Goal: Task Accomplishment & Management: Manage account settings

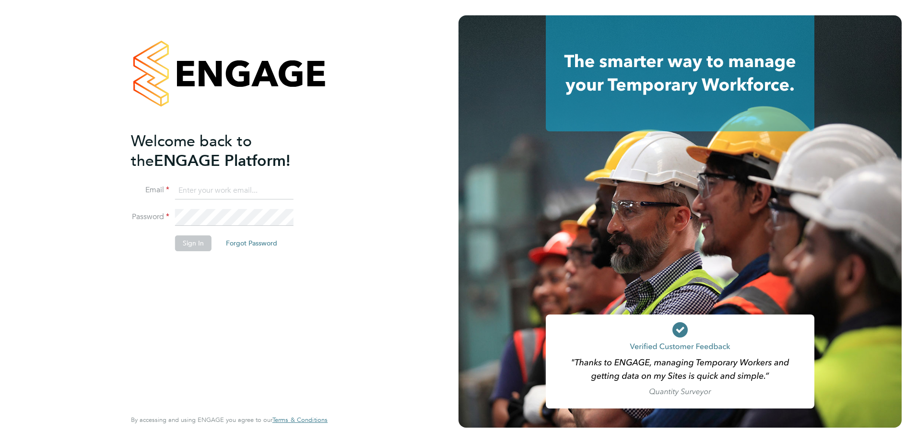
type input "[EMAIL_ADDRESS][DOMAIN_NAME]"
click at [202, 243] on button "Sign In" at bounding box center [193, 243] width 36 height 15
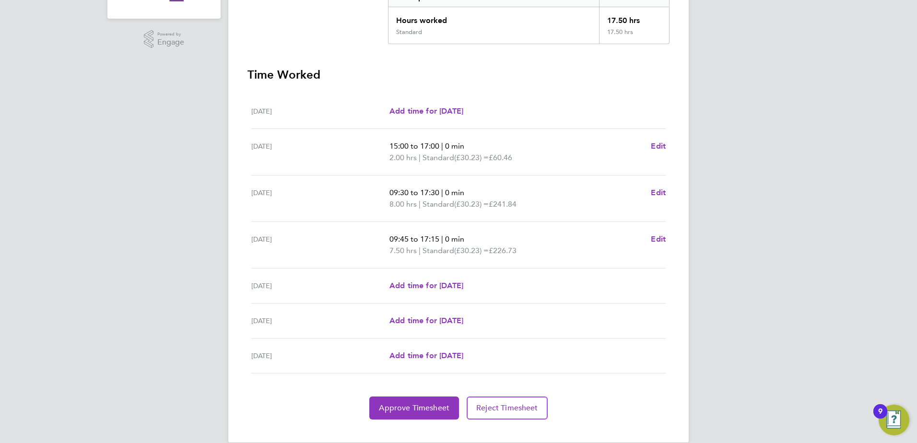
scroll to position [235, 0]
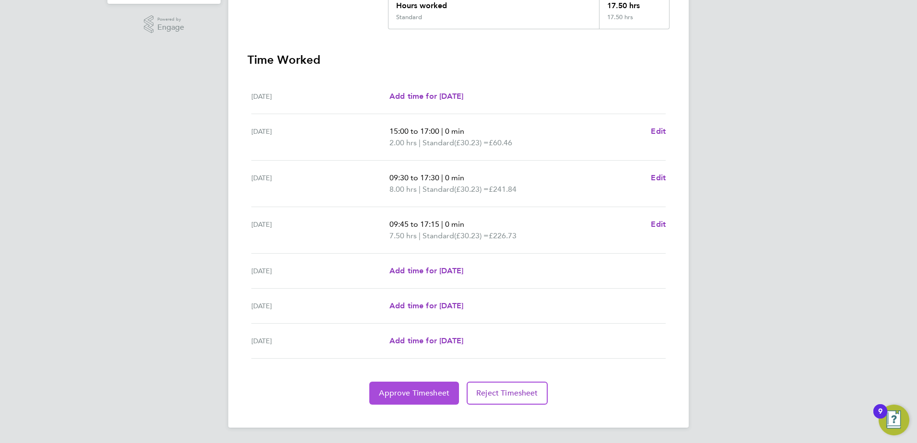
click at [414, 393] on span "Approve Timesheet" at bounding box center [414, 394] width 71 height 10
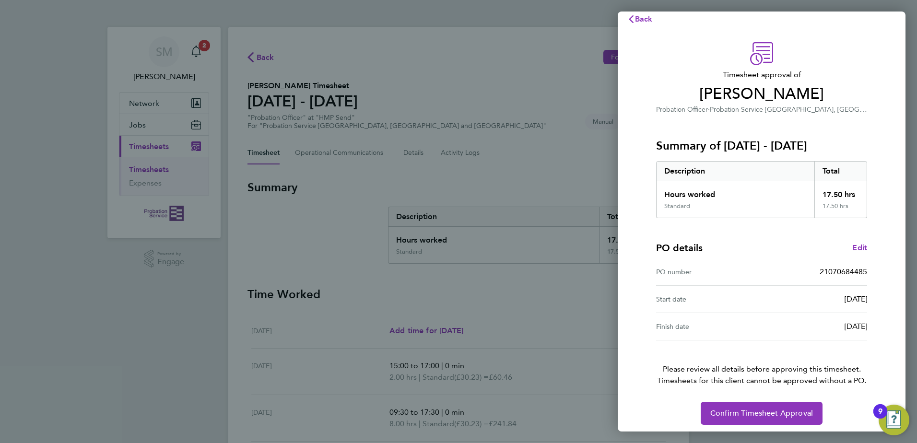
scroll to position [16, 0]
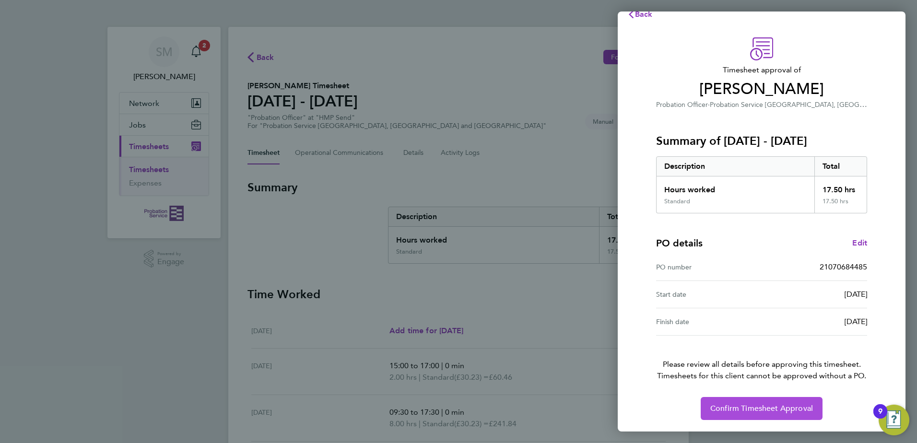
click at [739, 404] on button "Confirm Timesheet Approval" at bounding box center [762, 408] width 122 height 23
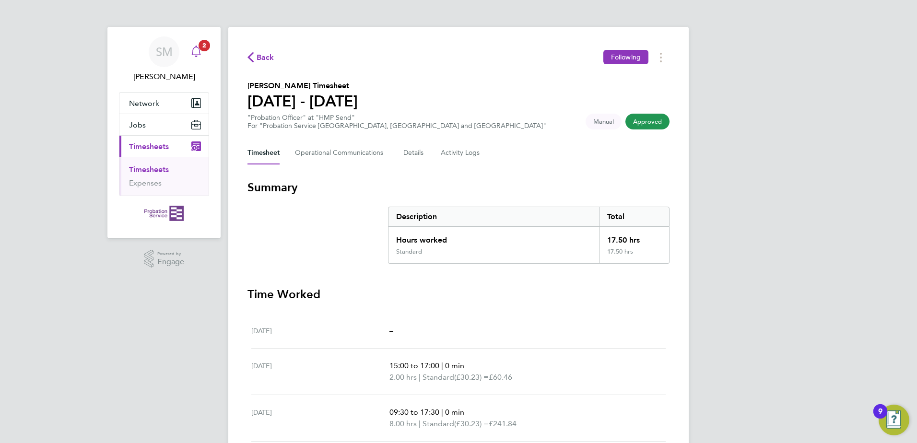
click at [197, 54] on icon "Main navigation" at bounding box center [196, 52] width 12 height 12
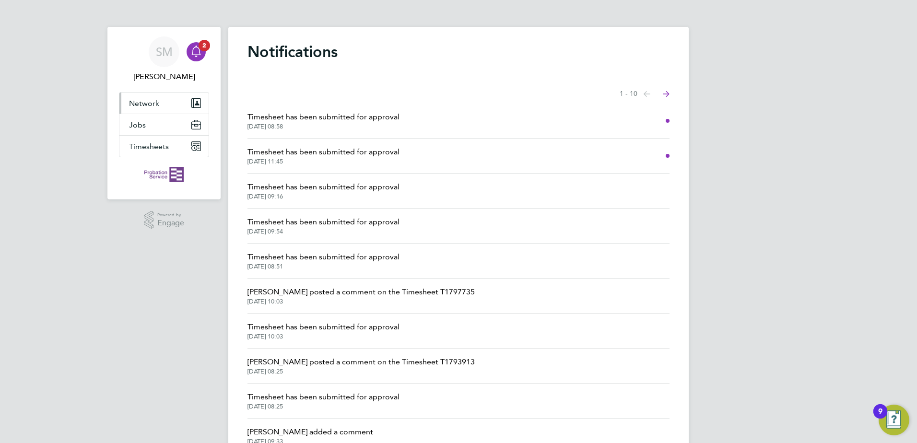
click at [159, 107] on button "Network" at bounding box center [163, 103] width 89 height 21
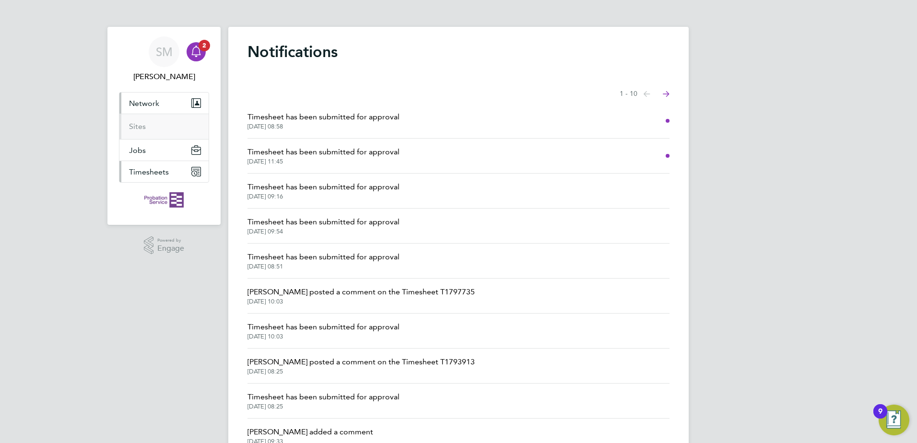
click at [161, 174] on span "Timesheets" at bounding box center [149, 171] width 40 height 9
